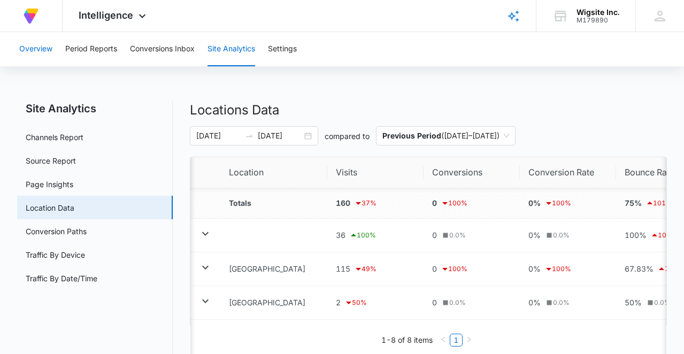
scroll to position [0, 23]
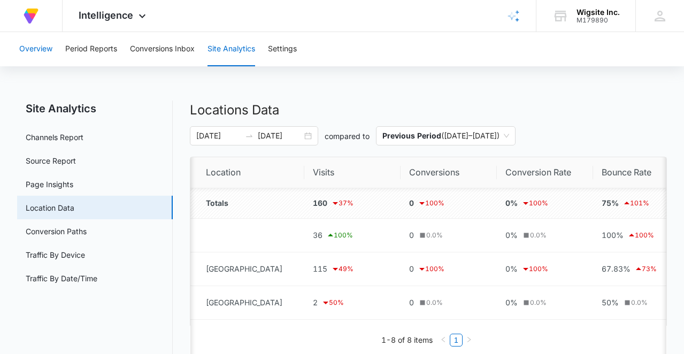
click at [32, 46] on button "Overview" at bounding box center [35, 49] width 33 height 34
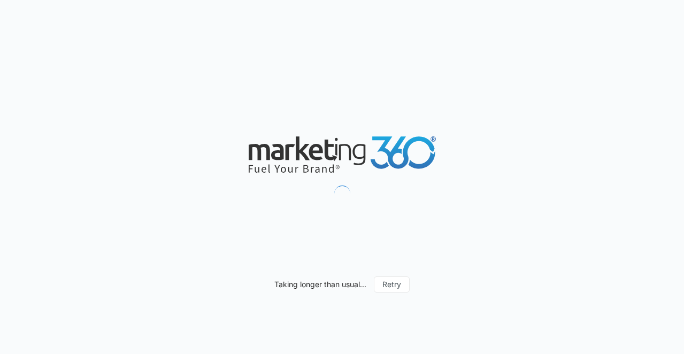
type input "[DATE]"
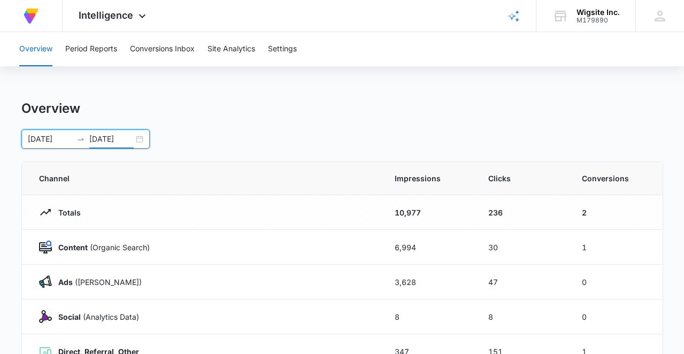
click at [103, 140] on input "[DATE]" at bounding box center [111, 139] width 44 height 12
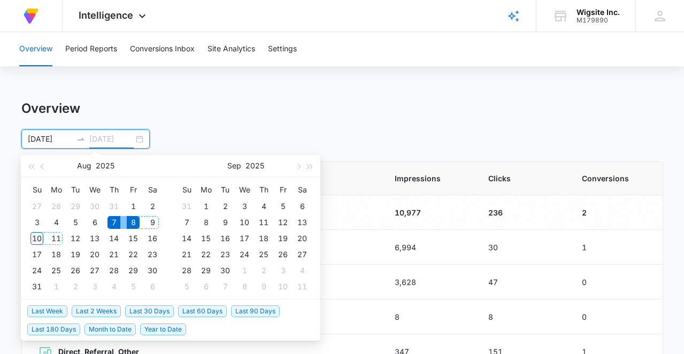
type input "08/10/2025"
click at [37, 237] on div "10" at bounding box center [36, 238] width 13 height 13
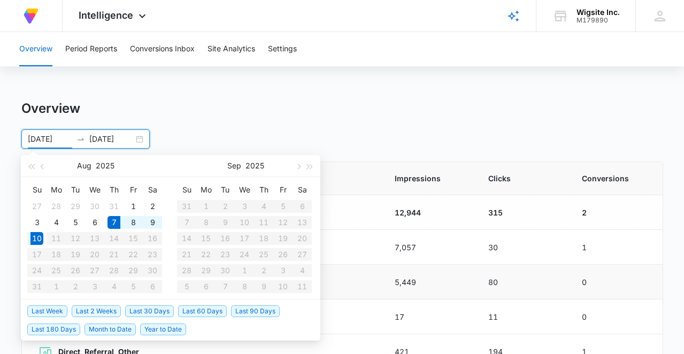
click at [439, 290] on td "5,449" at bounding box center [429, 282] width 94 height 35
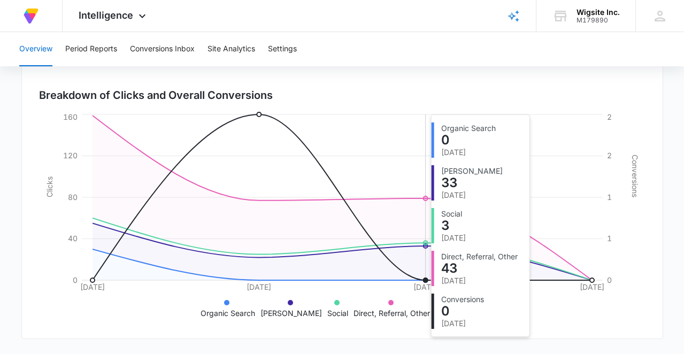
scroll to position [308, 0]
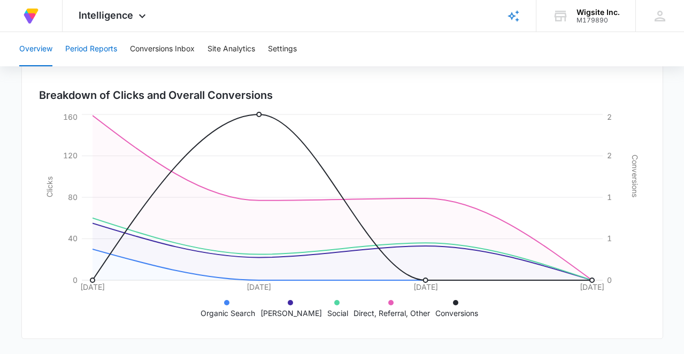
click at [96, 53] on button "Period Reports" at bounding box center [91, 49] width 52 height 34
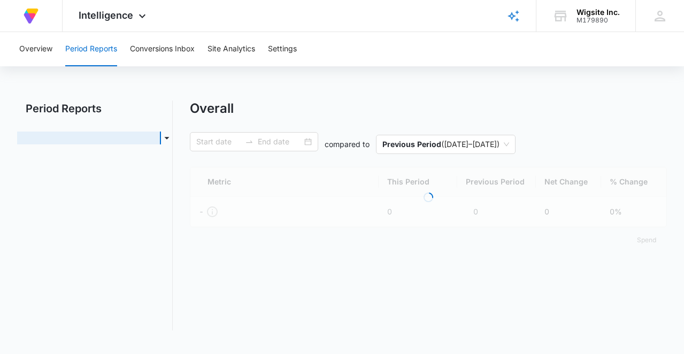
type input "[DATE]"
type input "08/10/2025"
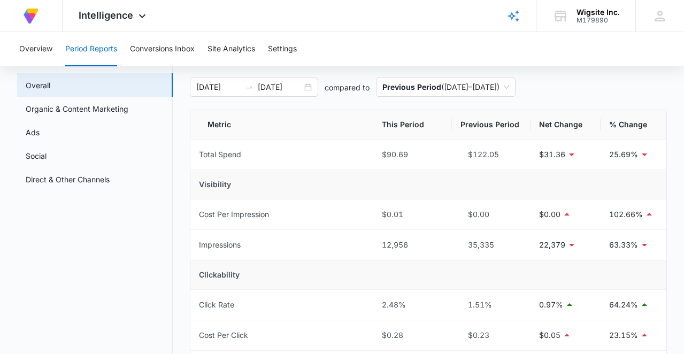
scroll to position [57, 0]
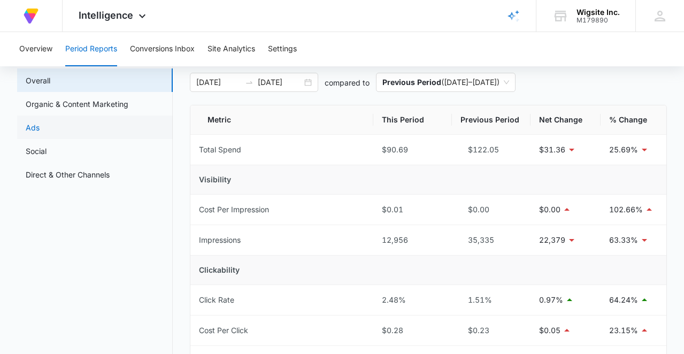
click at [33, 129] on link "Ads" at bounding box center [33, 127] width 14 height 11
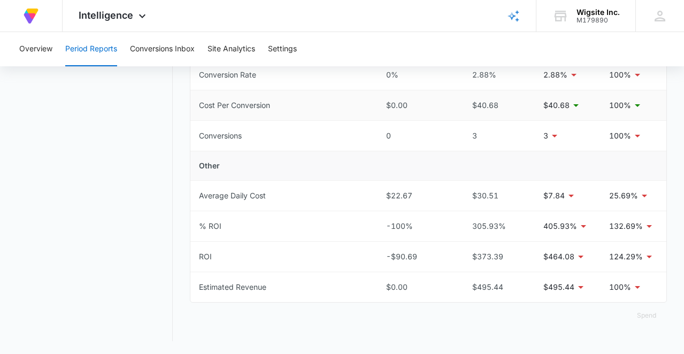
scroll to position [433, 0]
